Goal: Task Accomplishment & Management: Use online tool/utility

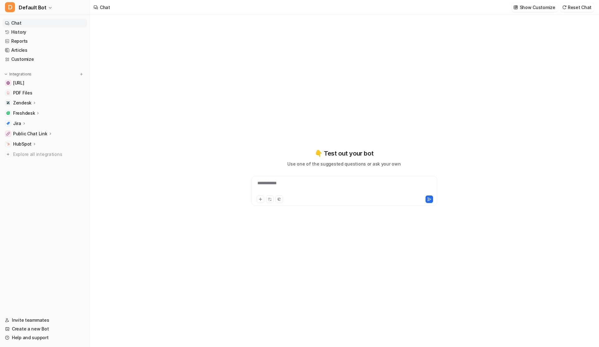
type textarea "**********"
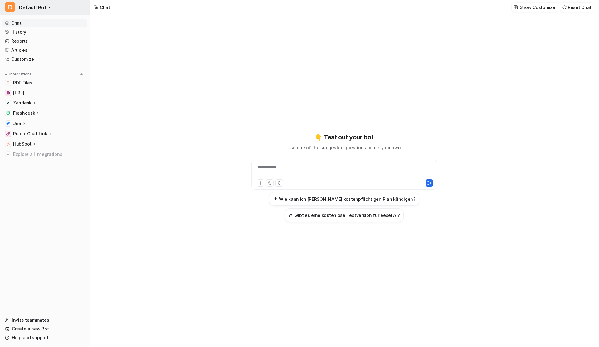
click at [27, 7] on span "Default Bot" at bounding box center [33, 7] width 28 height 9
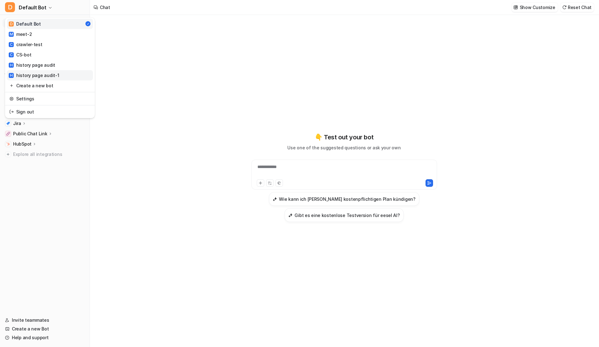
click at [31, 72] on link "H history page audit-1" at bounding box center [50, 75] width 86 height 10
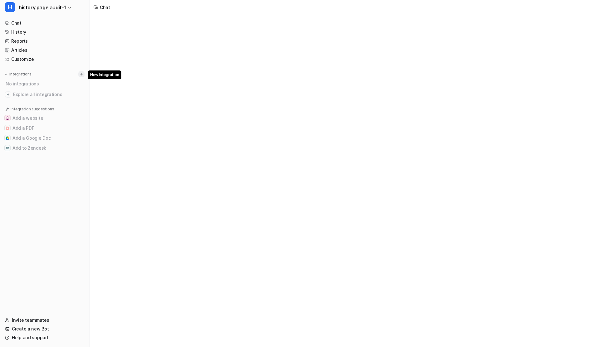
click at [83, 74] on img at bounding box center [81, 74] width 4 height 4
type textarea "**********"
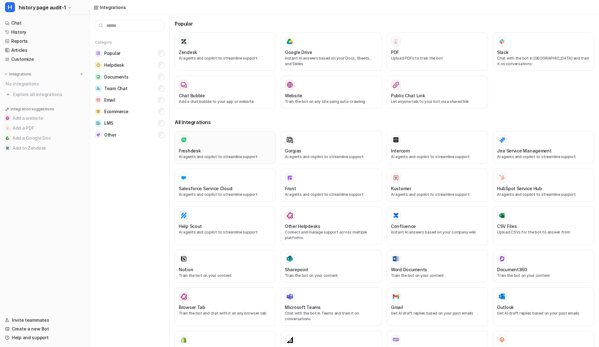
click at [215, 148] on div "Freshdesk" at bounding box center [225, 151] width 93 height 7
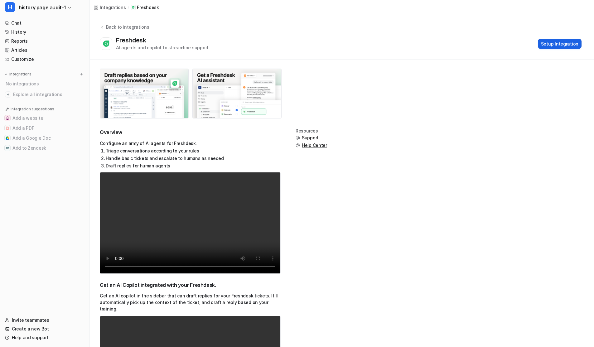
click at [561, 47] on button "Setup Integration" at bounding box center [560, 44] width 44 height 10
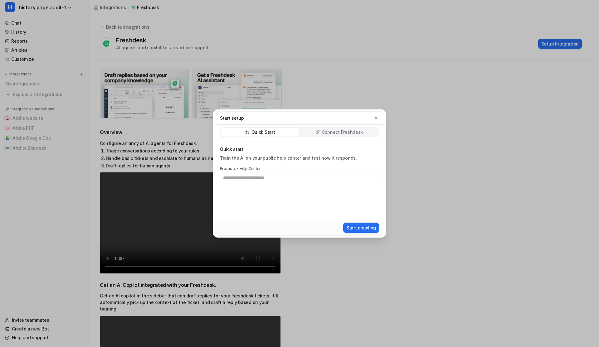
click at [343, 131] on p "Connect Freshdesk" at bounding box center [342, 132] width 41 height 6
click at [358, 230] on button "Install App" at bounding box center [364, 228] width 29 height 10
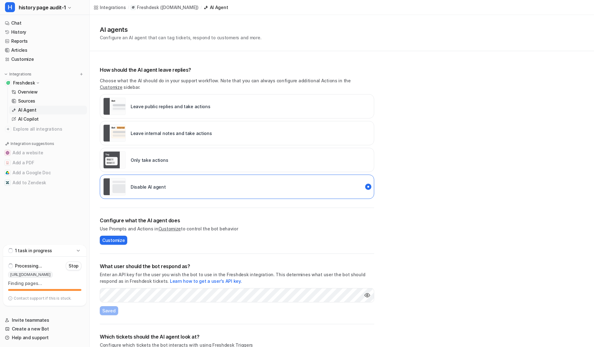
scroll to position [16, 0]
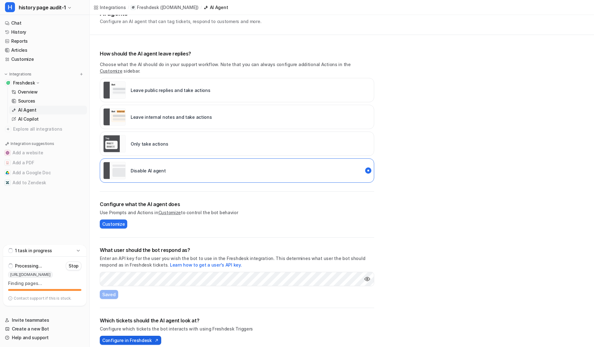
click at [143, 337] on span "Configure in Freshdesk" at bounding box center [127, 340] width 50 height 7
click at [133, 87] on p "Leave public replies and take actions" at bounding box center [171, 90] width 80 height 7
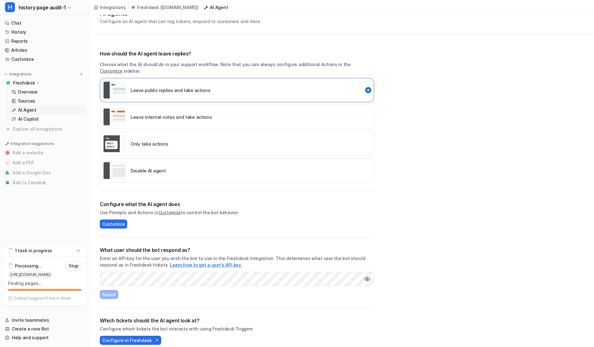
click at [190, 262] on link "Learn how to get a user's API key." at bounding box center [206, 264] width 72 height 5
